Goal: Use online tool/utility: Utilize a website feature to perform a specific function

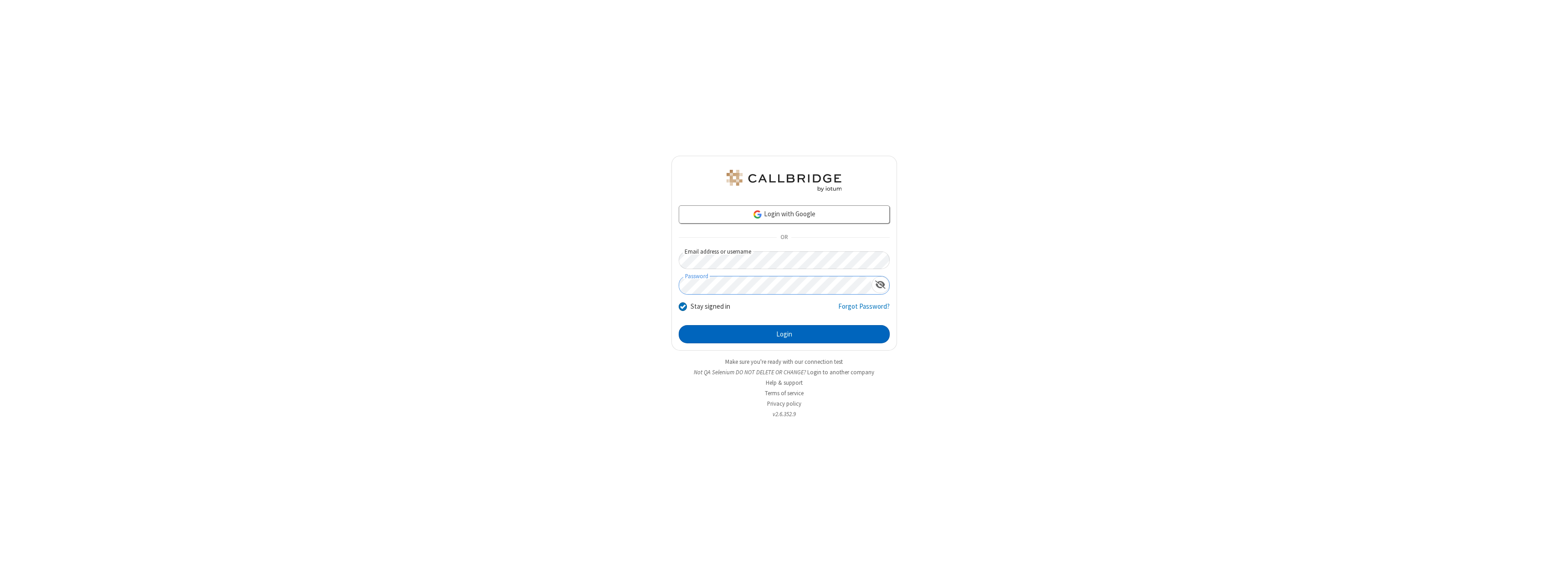
click at [784, 335] on button "Login" at bounding box center [784, 334] width 211 height 18
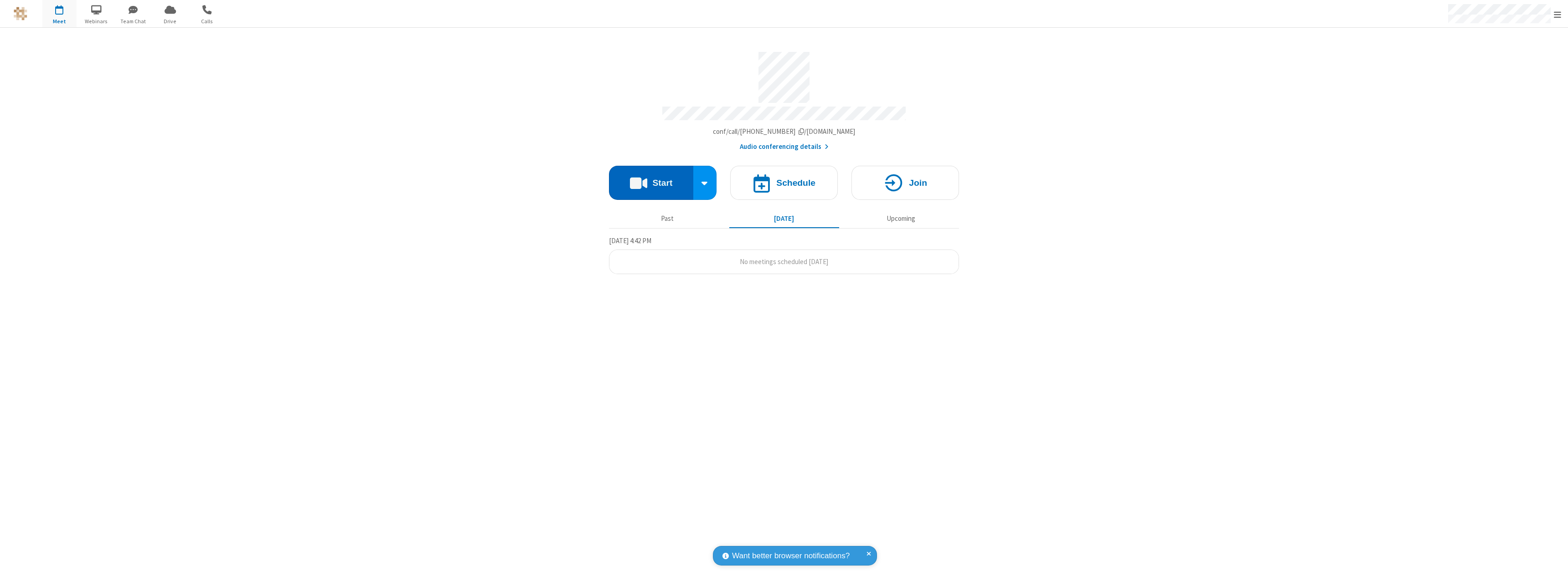
click at [651, 179] on button "Start" at bounding box center [651, 182] width 84 height 34
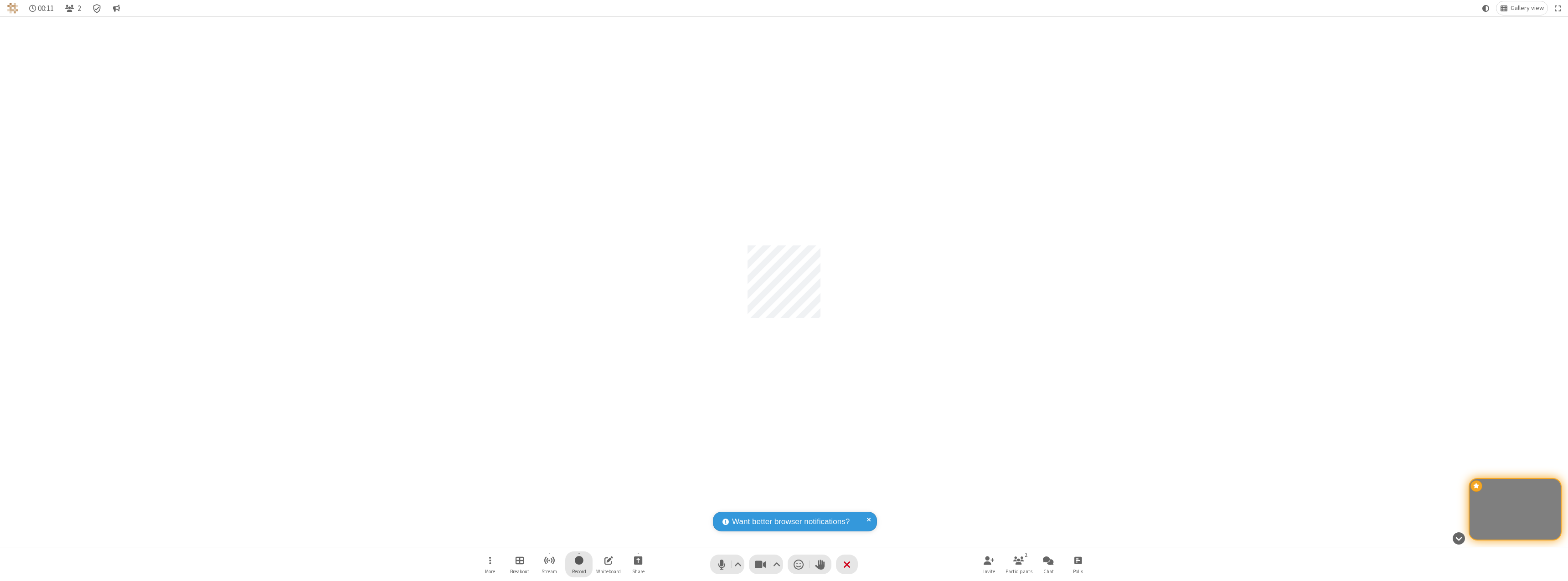
click at [579, 565] on span "Start recording" at bounding box center [578, 561] width 9 height 12
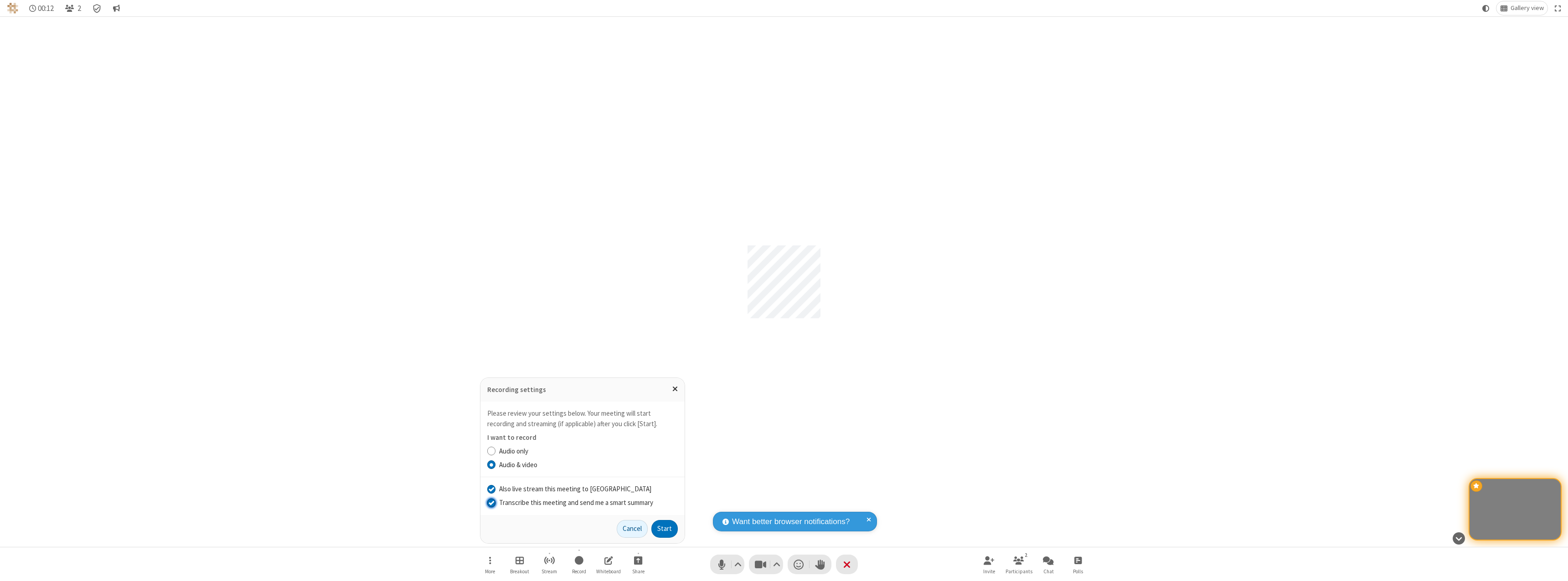
click at [490, 503] on input "Transcribe this meeting and send me a smart summary" at bounding box center [491, 503] width 9 height 10
click at [588, 451] on label "Audio only" at bounding box center [588, 452] width 179 height 11
click at [496, 451] on input "Audio only" at bounding box center [491, 452] width 9 height 10
click at [664, 529] on button "Start" at bounding box center [664, 529] width 26 height 18
